Goal: Task Accomplishment & Management: Manage account settings

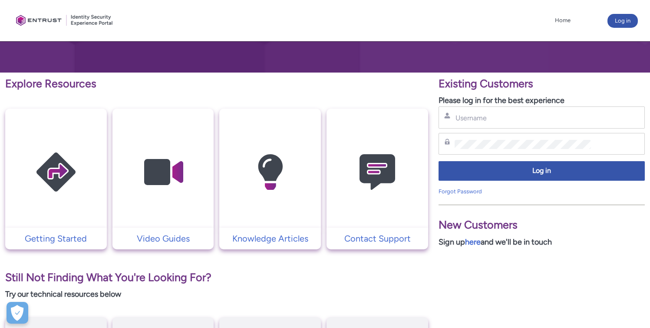
scroll to position [123, 0]
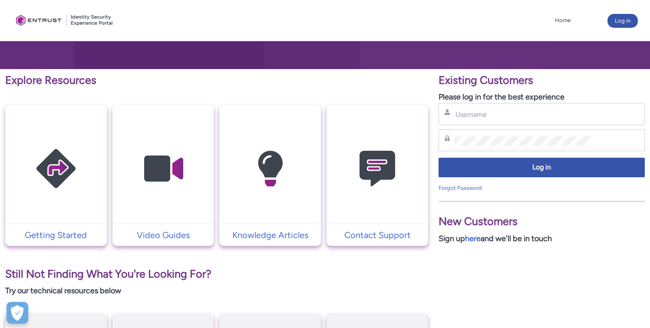
click at [374, 159] on img at bounding box center [377, 168] width 83 height 93
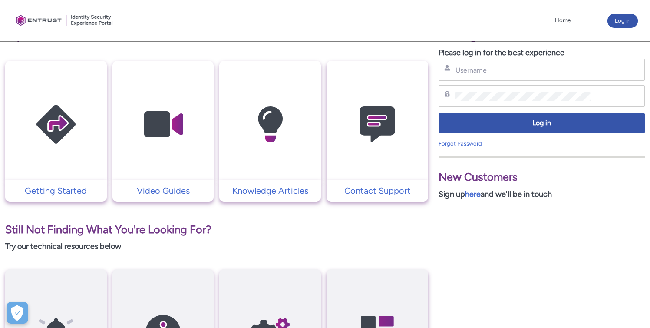
scroll to position [163, 0]
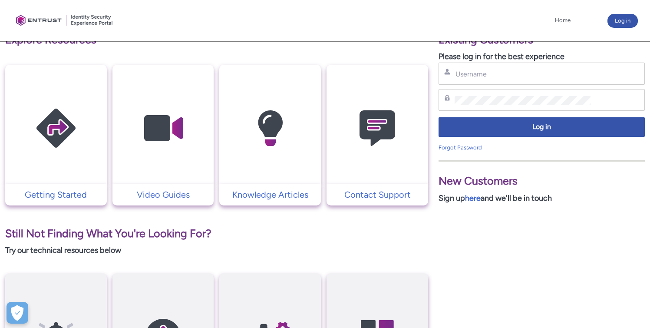
click at [489, 67] on div "Username" at bounding box center [542, 74] width 206 height 22
click at [489, 72] on input "Username" at bounding box center [523, 74] width 136 height 9
click at [480, 147] on link "Forgot Password" at bounding box center [460, 147] width 43 height 7
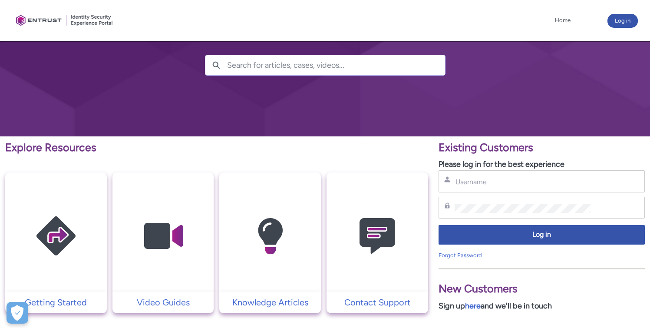
scroll to position [59, 0]
